Goal: Task Accomplishment & Management: Use online tool/utility

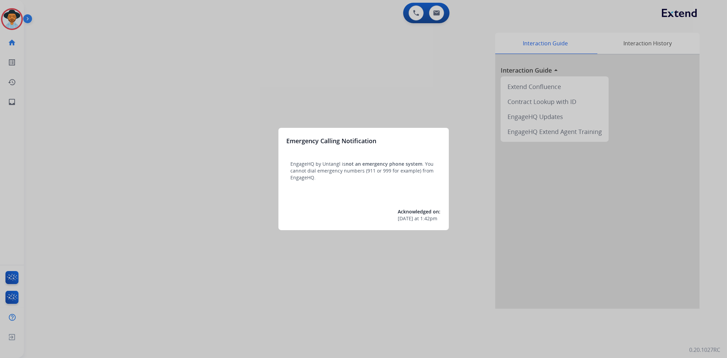
click at [11, 21] on div at bounding box center [363, 179] width 727 height 358
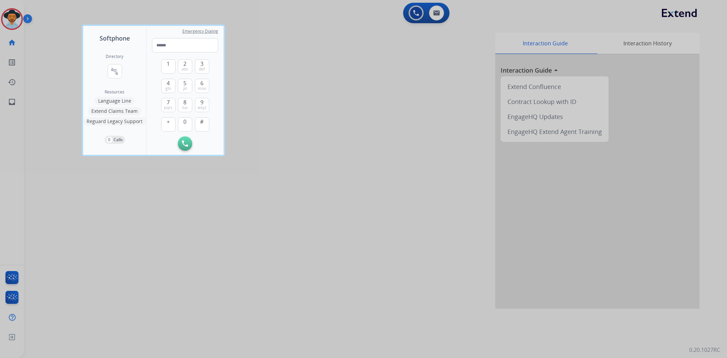
click at [12, 22] on div at bounding box center [363, 179] width 727 height 358
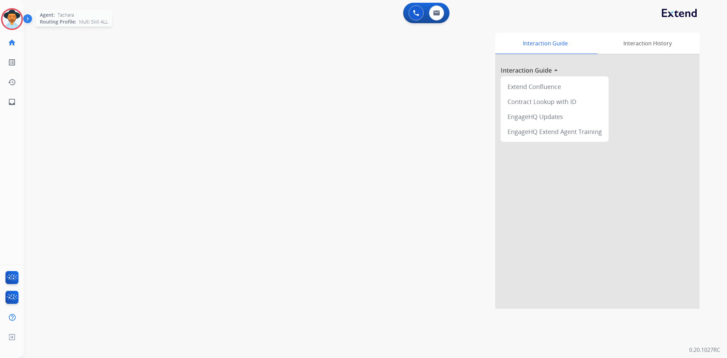
click at [10, 22] on img at bounding box center [11, 19] width 19 height 19
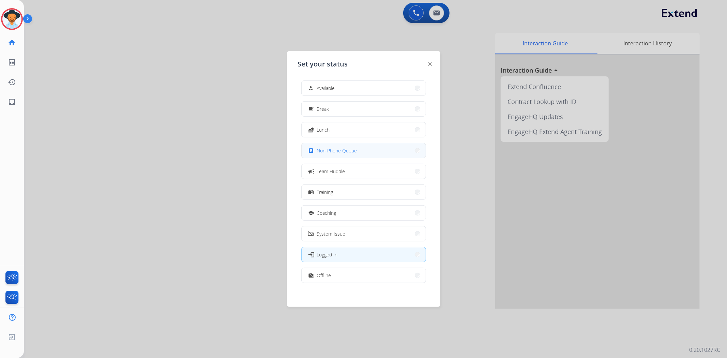
click at [341, 150] on span "Non-Phone Queue" at bounding box center [337, 150] width 40 height 7
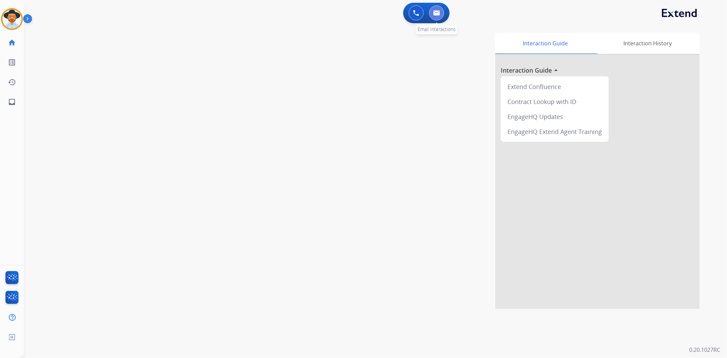
click at [442, 10] on button at bounding box center [436, 12] width 15 height 15
select select "**********"
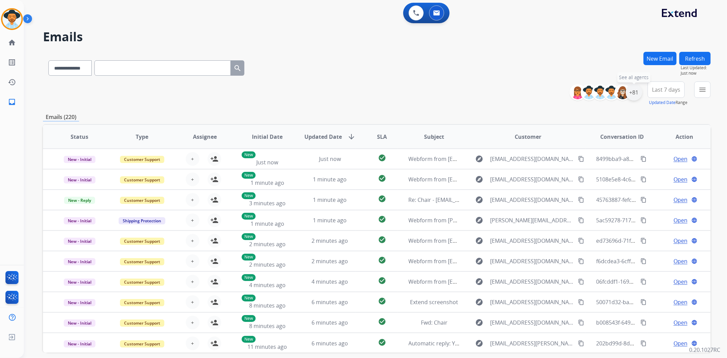
click at [635, 94] on div "+81" at bounding box center [634, 92] width 16 height 16
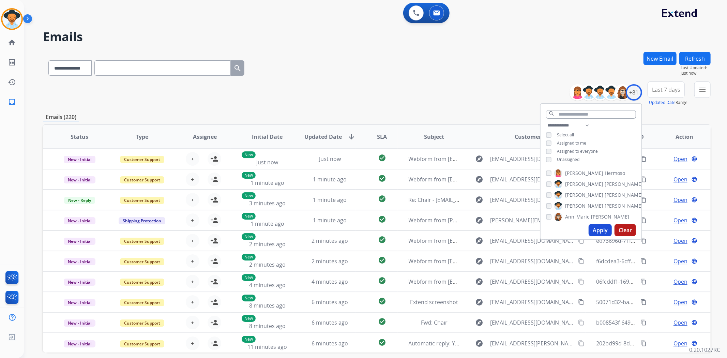
click at [546, 161] on div "**********" at bounding box center [591, 143] width 101 height 44
click at [546, 157] on div "Unassigned" at bounding box center [562, 159] width 33 height 5
click at [600, 230] on button "Apply" at bounding box center [600, 230] width 23 height 12
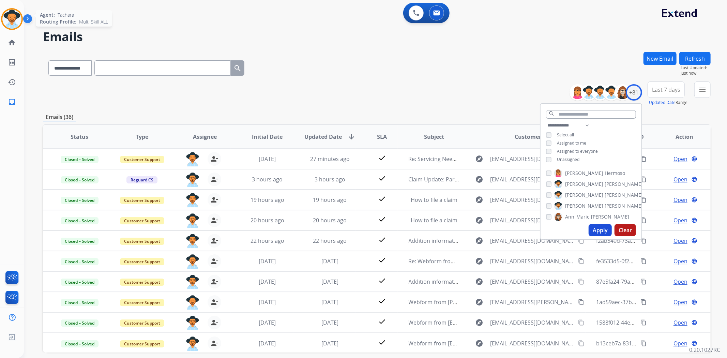
click at [10, 15] on img at bounding box center [11, 19] width 19 height 19
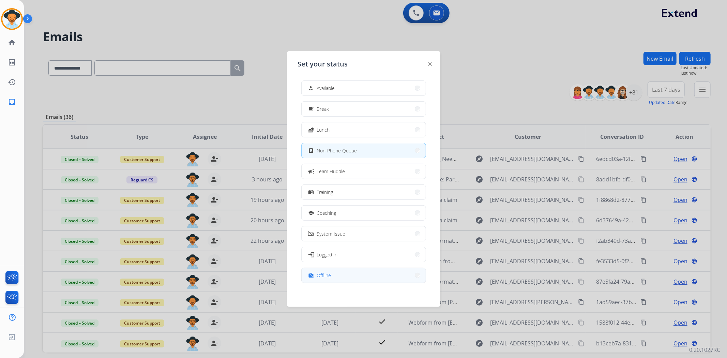
click at [318, 274] on div "work_off Offline" at bounding box center [319, 275] width 24 height 8
